Goal: Task Accomplishment & Management: Complete application form

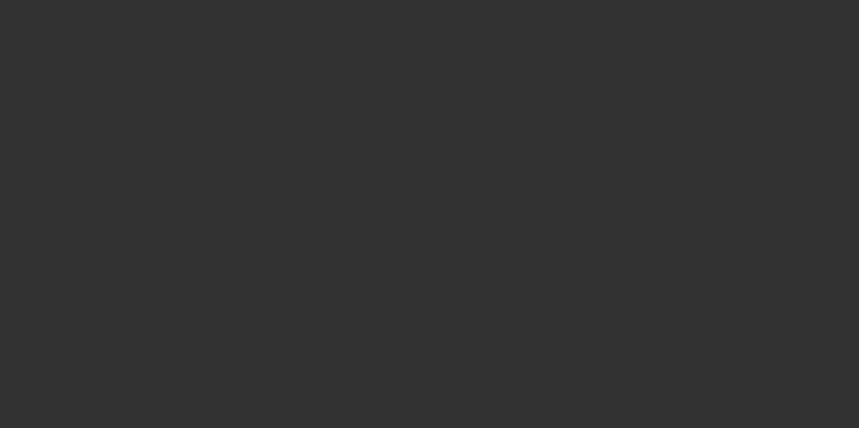
select select "3"
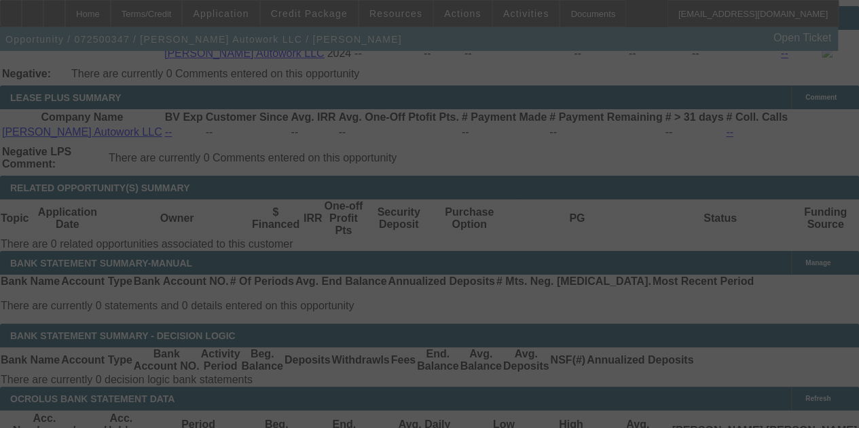
select select "0"
select select "2"
select select "0"
select select "6"
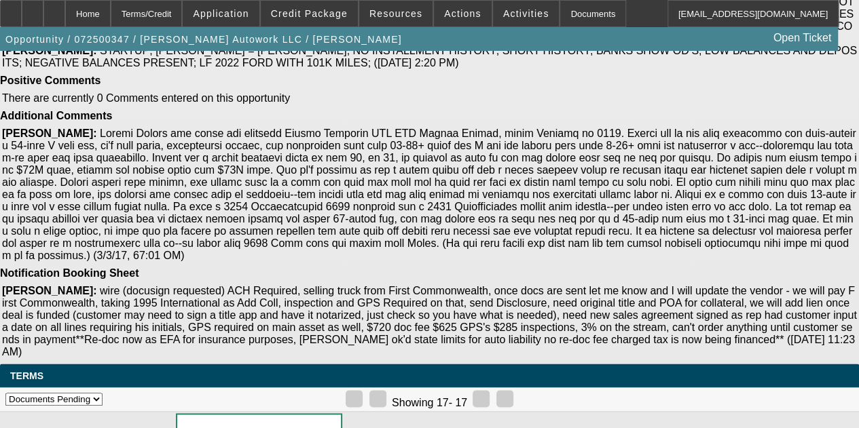
scroll to position [1330, 0]
click at [19, 16] on div at bounding box center [11, 13] width 22 height 27
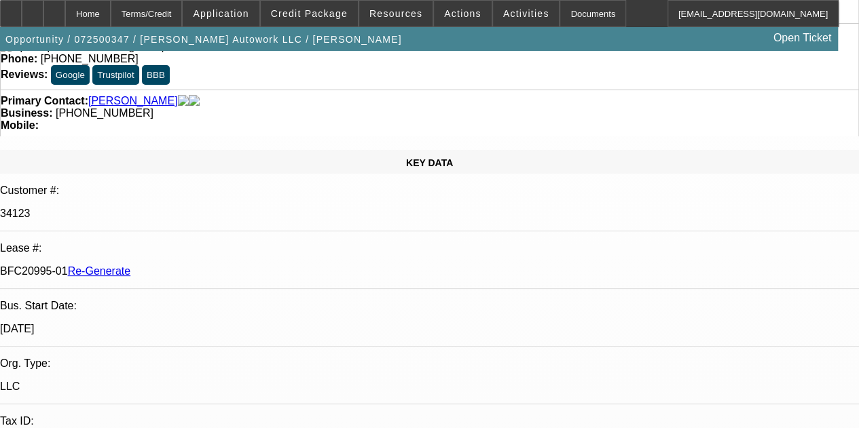
scroll to position [62, 0]
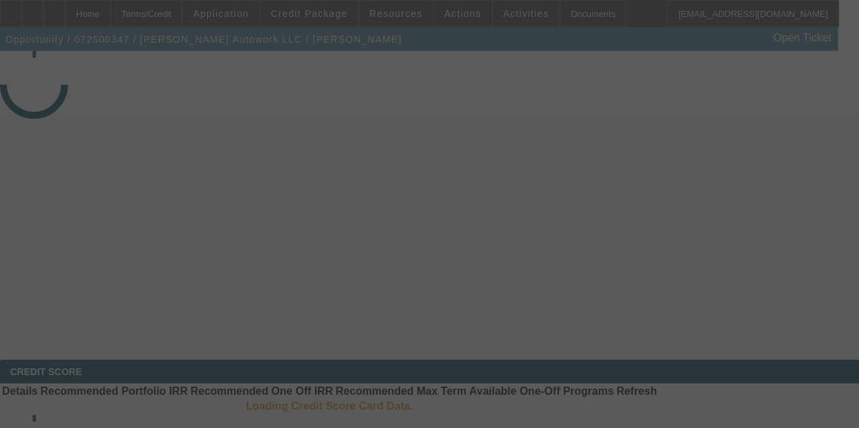
select select "3"
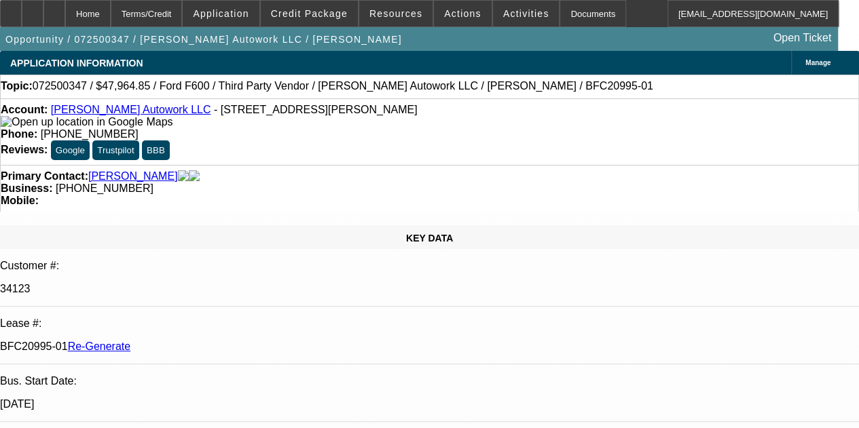
select select "0"
select select "2"
select select "0"
select select "6"
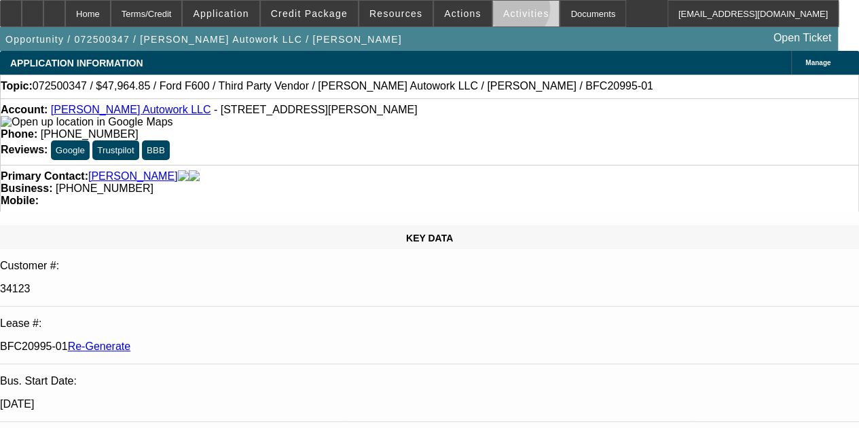
click at [503, 12] on span "Activities" at bounding box center [526, 13] width 46 height 11
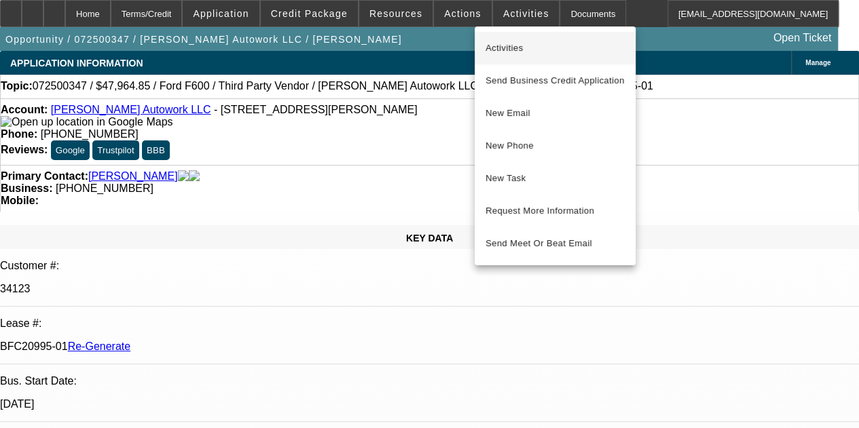
click at [502, 42] on span "Activities" at bounding box center [554, 48] width 139 height 16
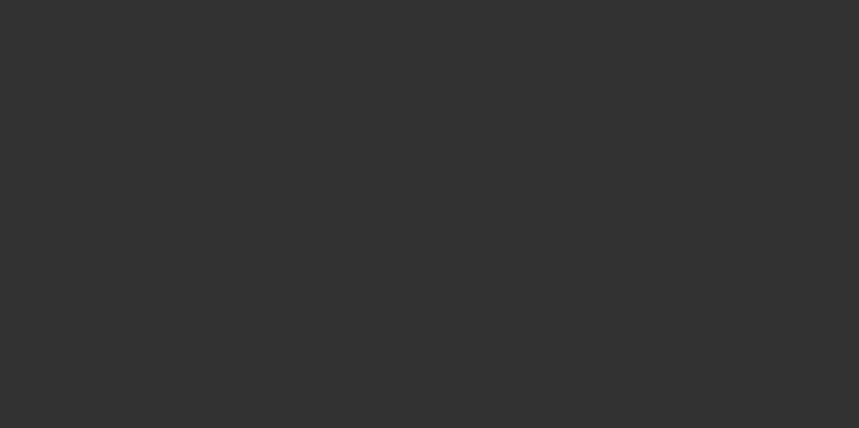
select select "3"
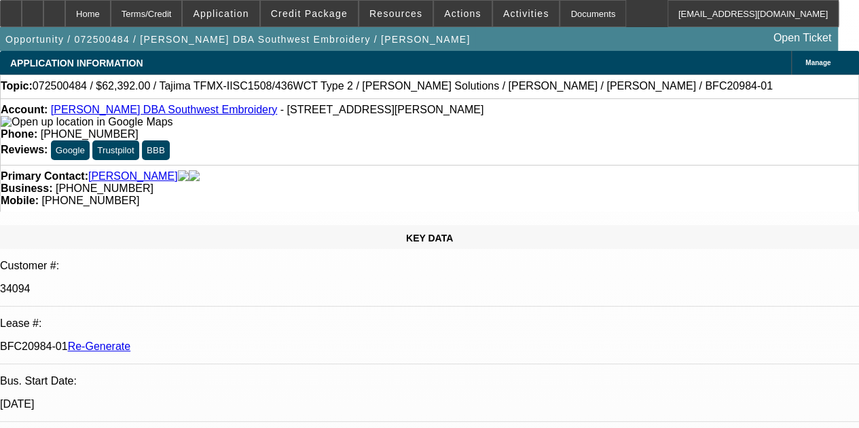
select select "0.2"
select select "2"
select select "0.1"
select select "4"
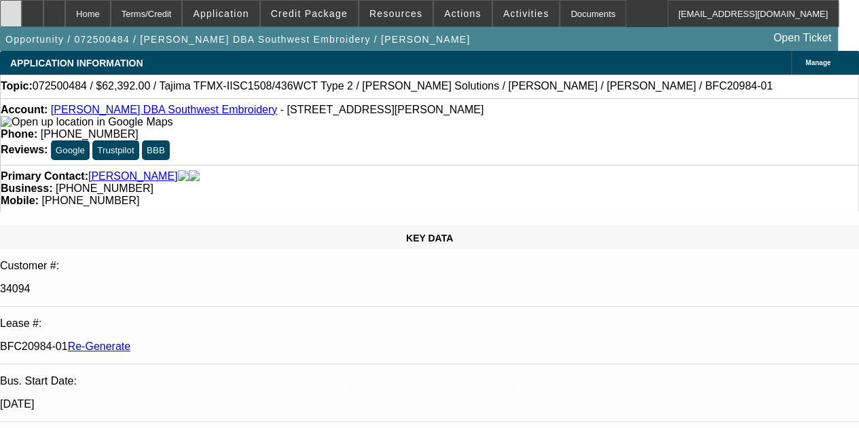
click at [18, 12] on div at bounding box center [11, 13] width 22 height 27
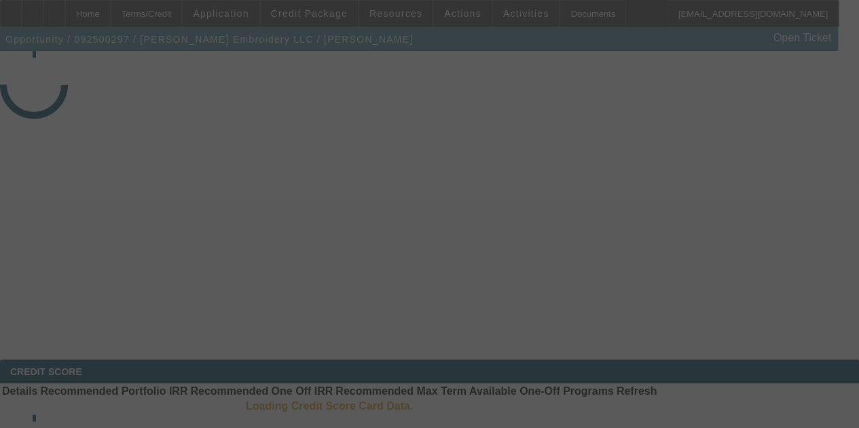
select select "3"
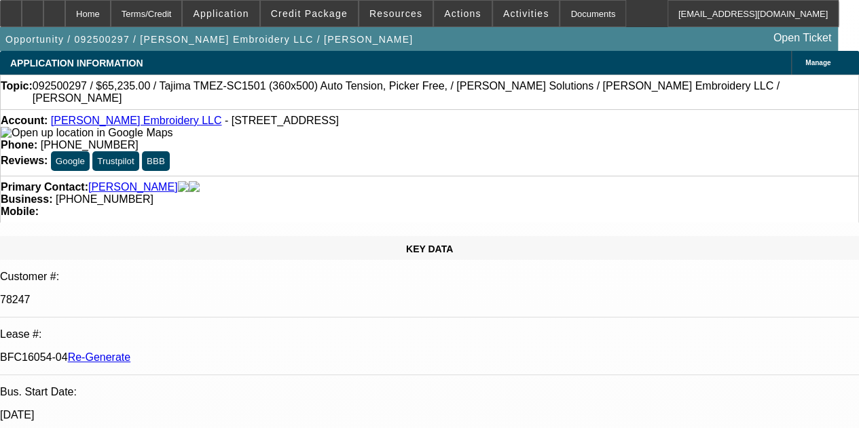
select select "0"
select select "2"
select select "0"
select select "6"
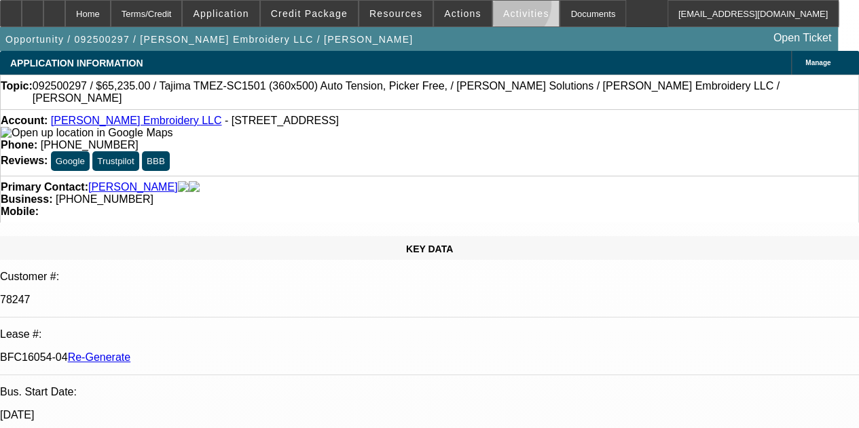
click at [494, 7] on span at bounding box center [526, 13] width 67 height 33
click at [500, 16] on div at bounding box center [429, 214] width 859 height 428
click at [503, 16] on span "Activities" at bounding box center [526, 13] width 46 height 11
